Goal: Information Seeking & Learning: Understand process/instructions

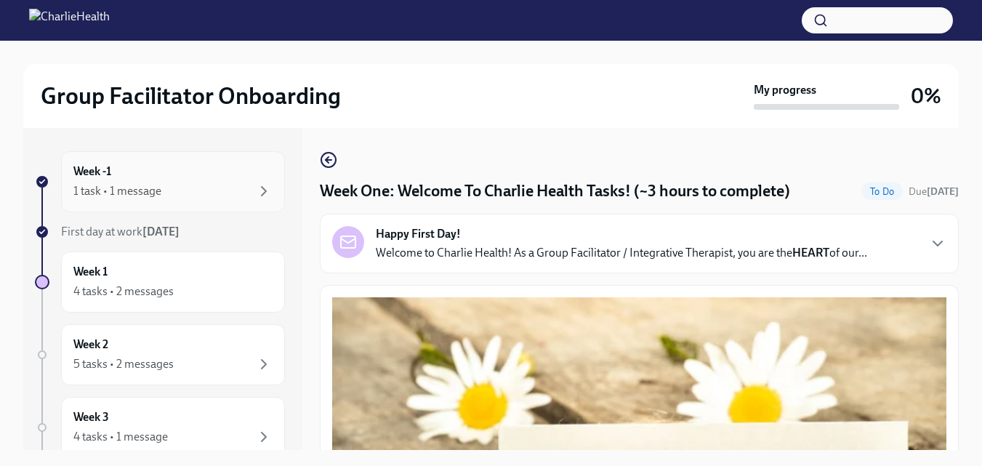
click at [115, 174] on div "Week -1 1 task • 1 message" at bounding box center [172, 181] width 199 height 36
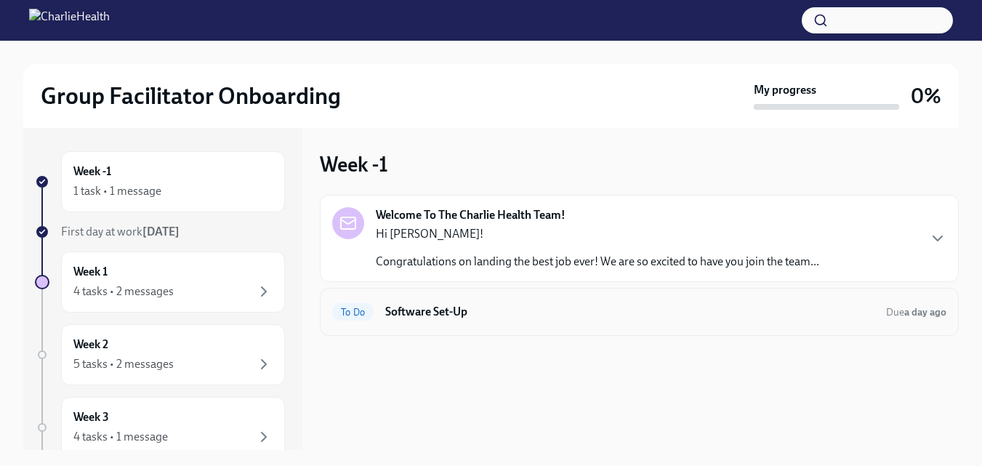
click at [389, 331] on div "To Do Software Set-Up Due a day ago" at bounding box center [639, 312] width 639 height 48
click at [426, 309] on h6 "Software Set-Up" at bounding box center [629, 312] width 489 height 16
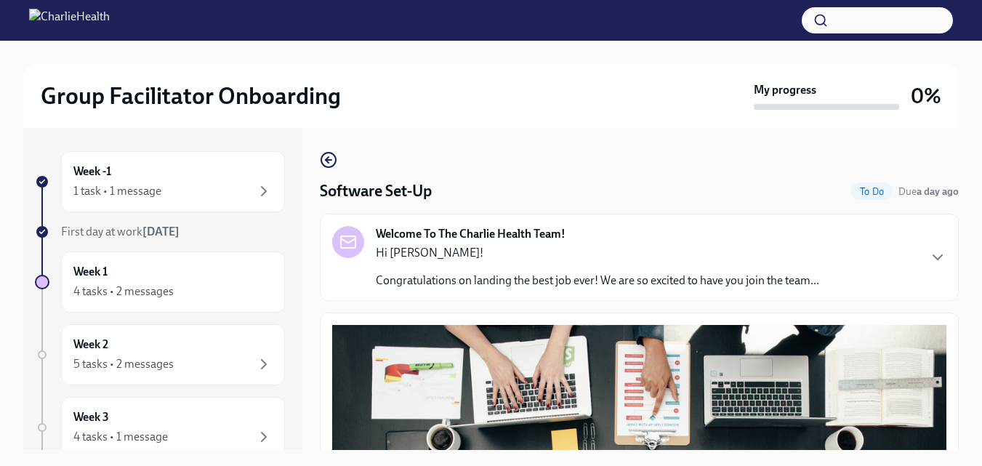
click at [459, 185] on div "Software Set-Up To Do Due a day ago" at bounding box center [639, 191] width 639 height 22
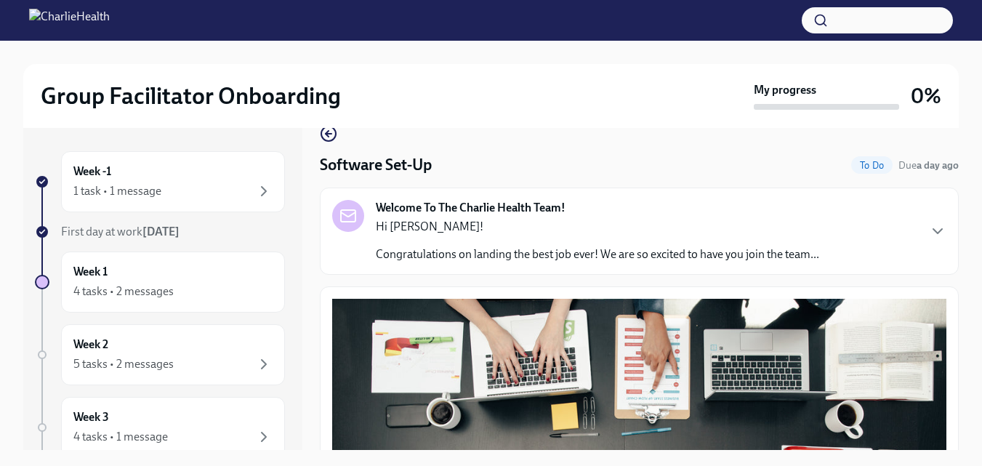
scroll to position [29, 0]
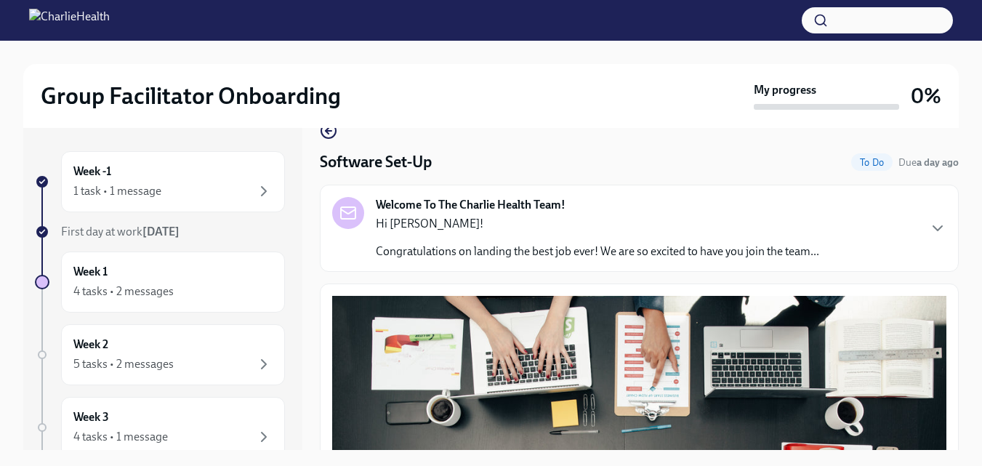
click at [570, 160] on div "Software Set-Up To Do Due a day ago" at bounding box center [639, 162] width 639 height 22
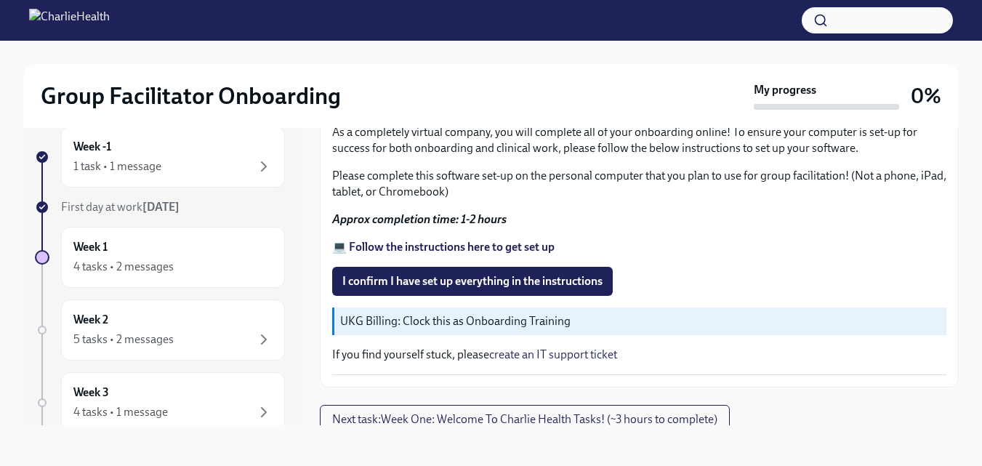
scroll to position [553, 0]
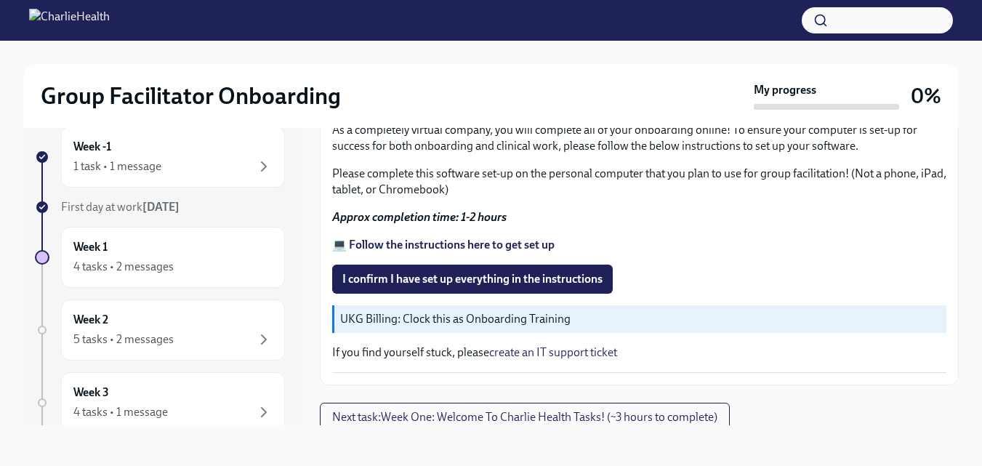
click at [450, 240] on strong "💻 Follow the instructions here to get set up" at bounding box center [443, 245] width 222 height 14
